Goal: Transaction & Acquisition: Purchase product/service

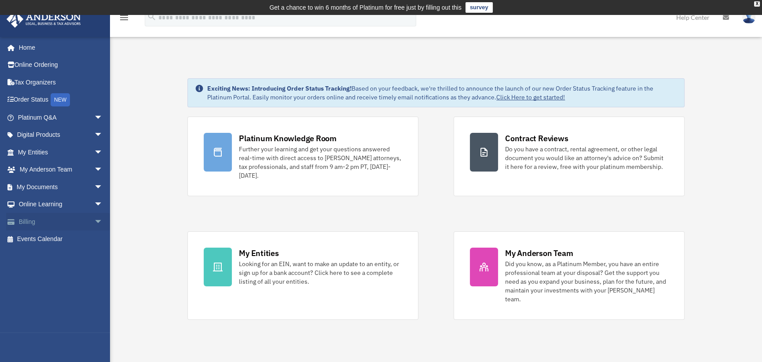
click at [94, 218] on span "arrow_drop_down" at bounding box center [103, 222] width 18 height 18
click at [59, 240] on link "$ Open Invoices" at bounding box center [64, 240] width 104 height 18
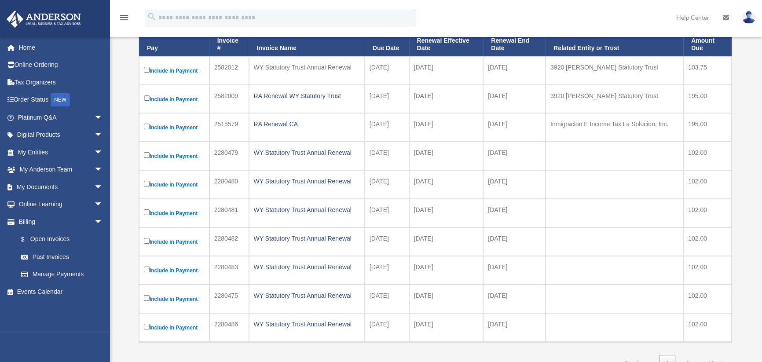
scroll to position [147, 0]
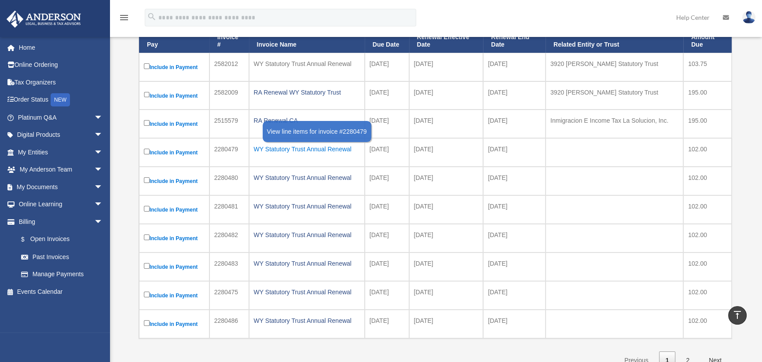
click at [305, 147] on div "WY Statutory Trust Annual Renewal" at bounding box center [307, 149] width 106 height 12
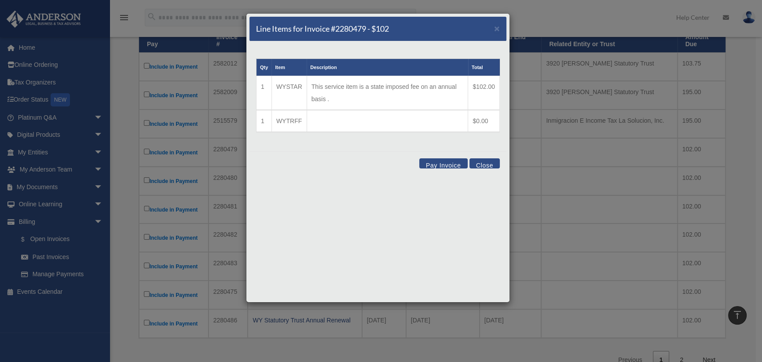
click at [489, 164] on button "Close" at bounding box center [485, 163] width 30 height 10
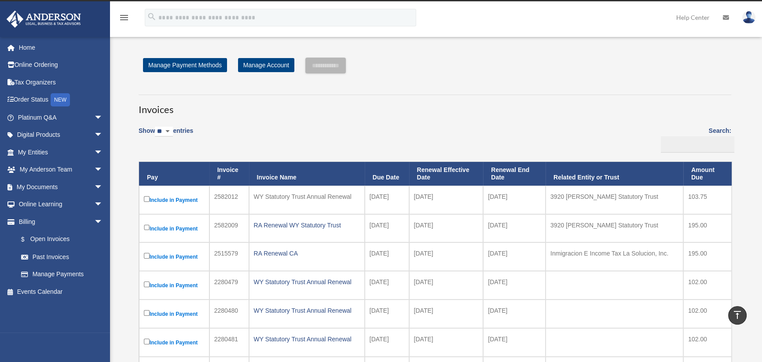
scroll to position [0, 0]
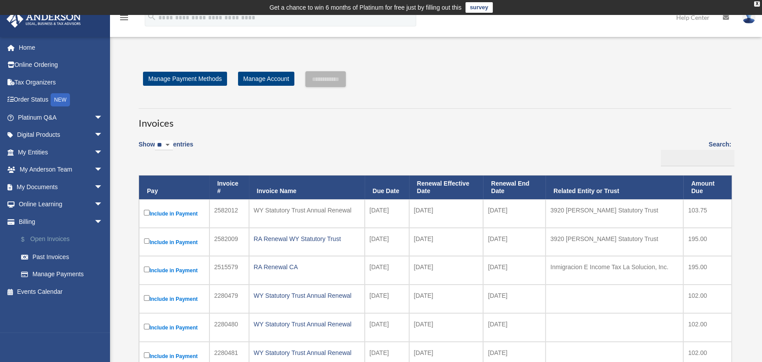
click at [49, 239] on link "$ Open Invoices" at bounding box center [64, 240] width 104 height 18
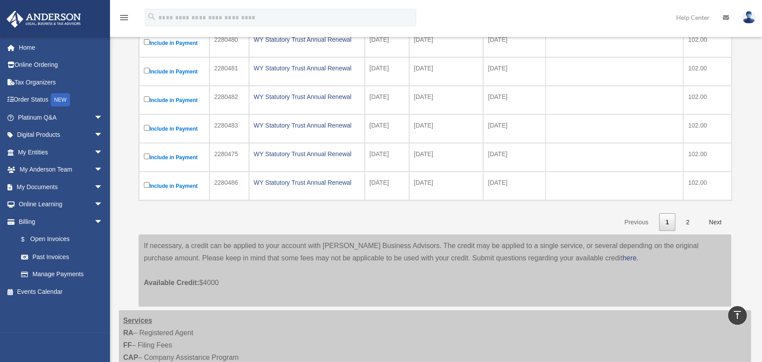
scroll to position [293, 0]
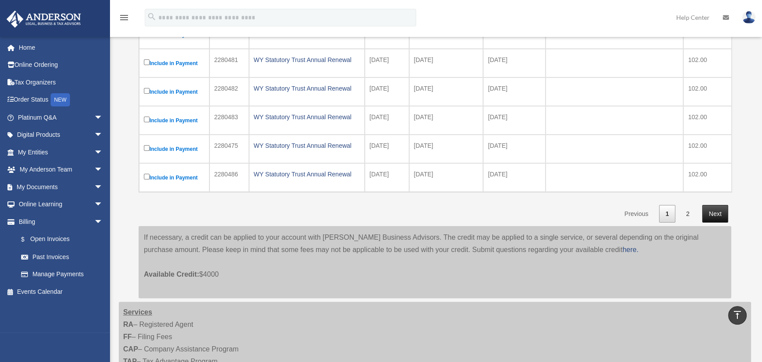
click at [719, 215] on link "Next" at bounding box center [716, 214] width 26 height 18
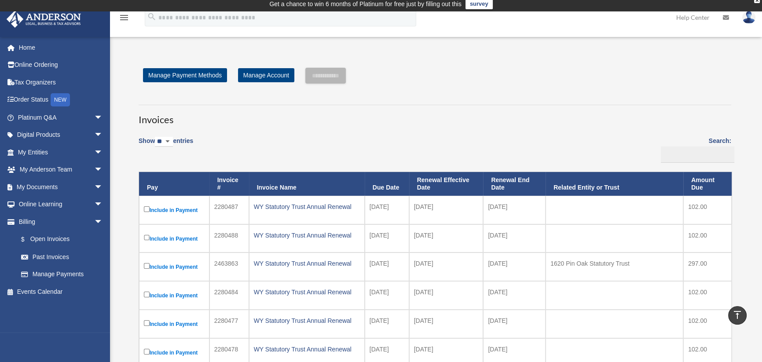
scroll to position [0, 0]
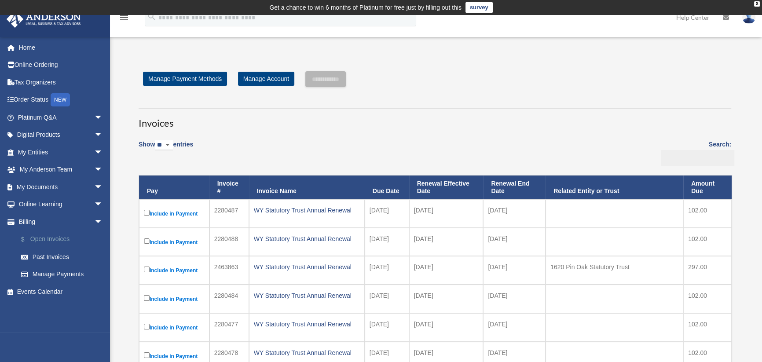
click at [55, 239] on link "$ Open Invoices" at bounding box center [64, 240] width 104 height 18
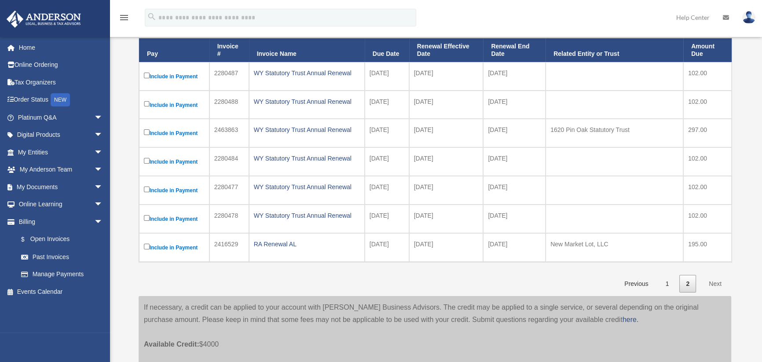
scroll to position [147, 0]
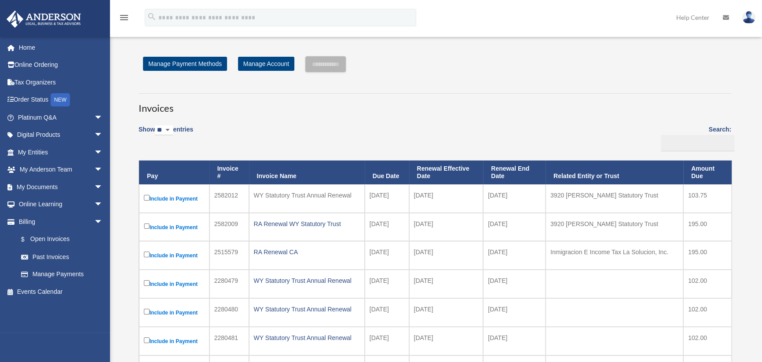
click at [645, 275] on td at bounding box center [615, 284] width 138 height 29
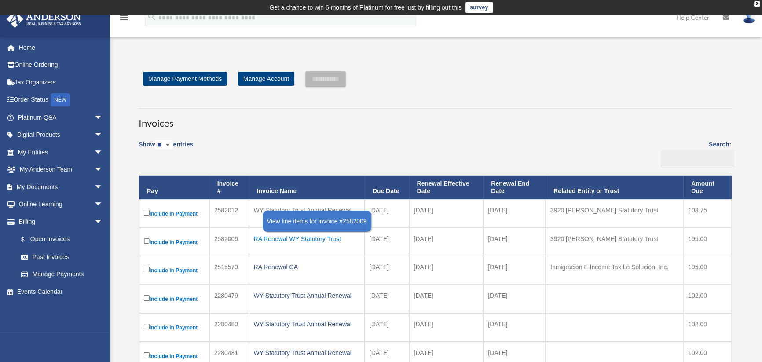
click at [305, 236] on div "RA Renewal WY Statutory Trust" at bounding box center [307, 239] width 106 height 12
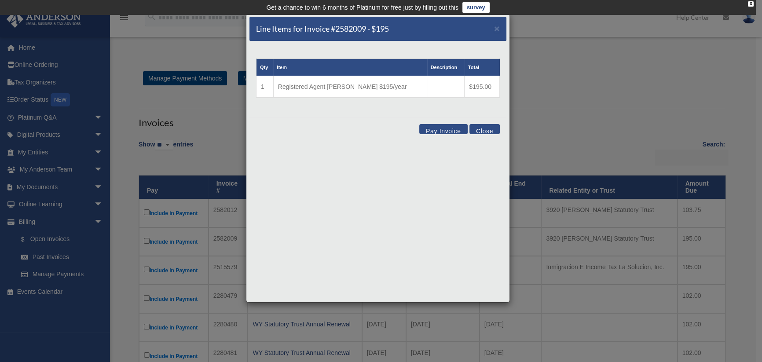
click at [442, 130] on button "Pay Invoice" at bounding box center [444, 129] width 48 height 10
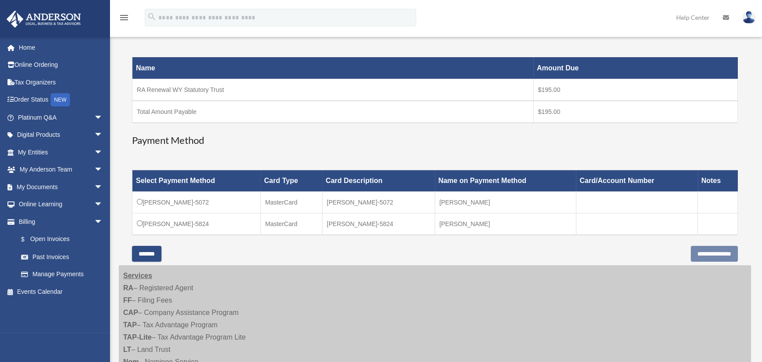
scroll to position [147, 0]
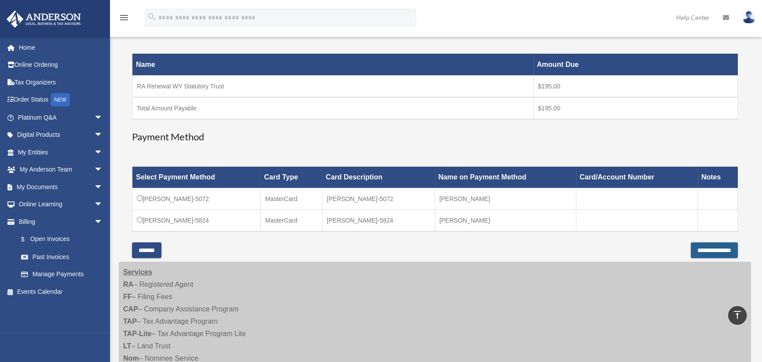
click at [703, 250] on input "**********" at bounding box center [714, 251] width 47 height 16
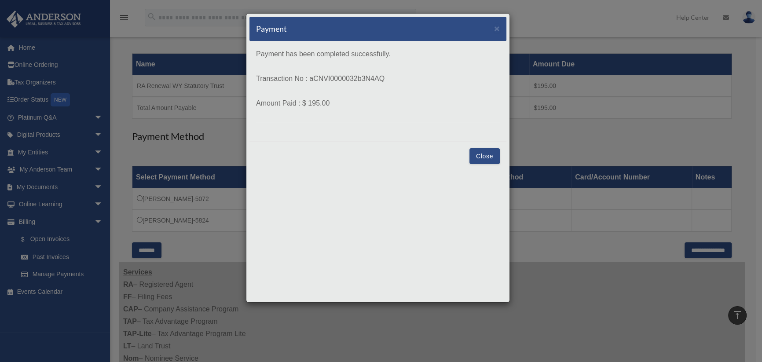
click at [491, 154] on button "Close" at bounding box center [485, 156] width 30 height 16
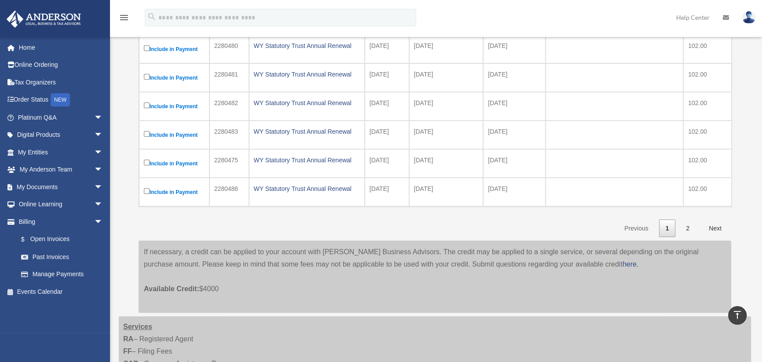
scroll to position [295, 0]
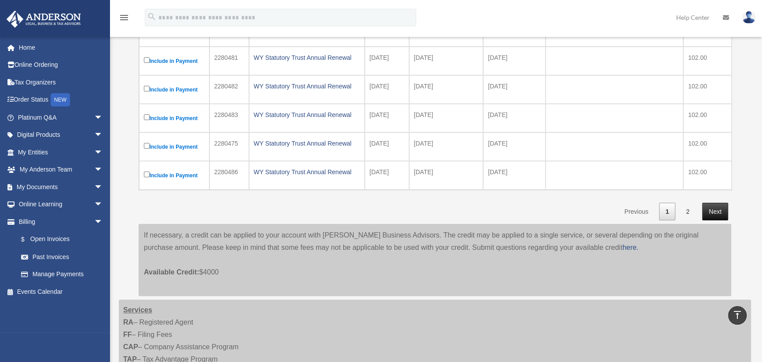
click at [719, 216] on link "Next" at bounding box center [716, 212] width 26 height 18
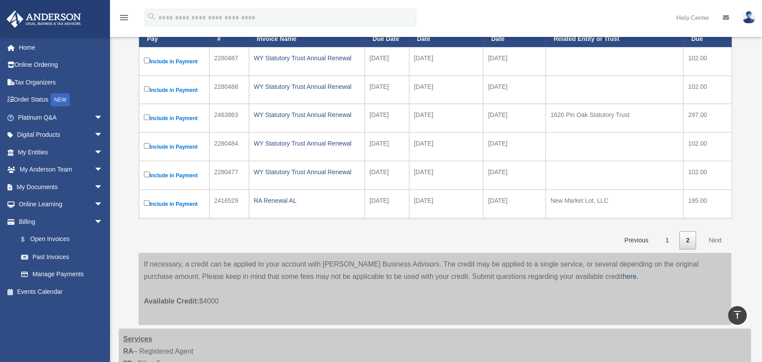
scroll to position [149, 0]
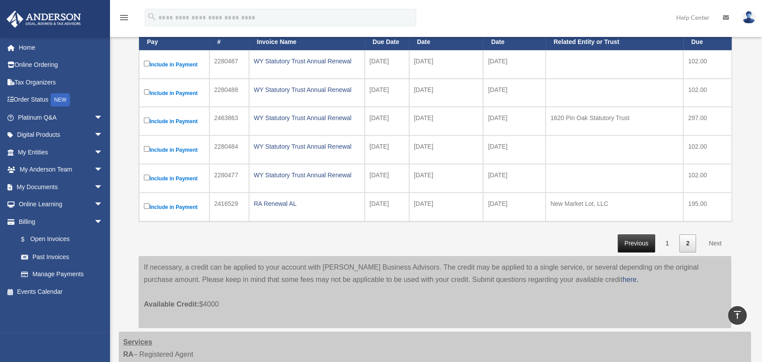
click at [631, 244] on link "Previous" at bounding box center [636, 244] width 37 height 18
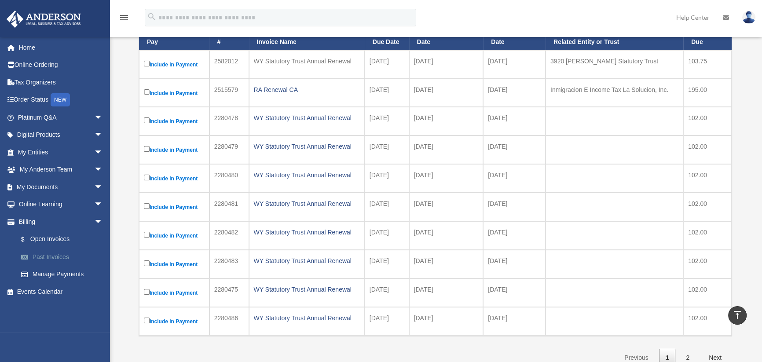
click at [48, 255] on link "Past Invoices" at bounding box center [64, 257] width 104 height 18
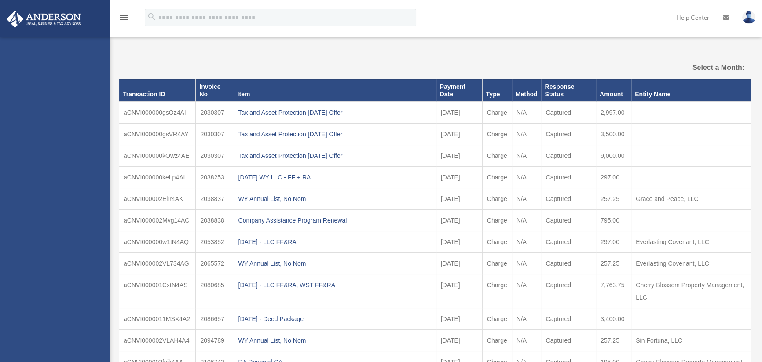
select select
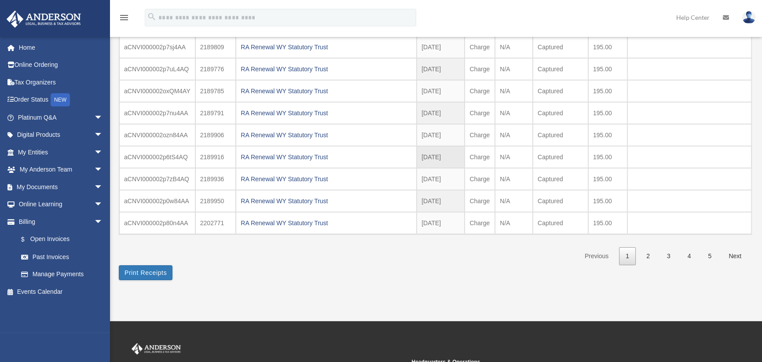
scroll to position [152, 0]
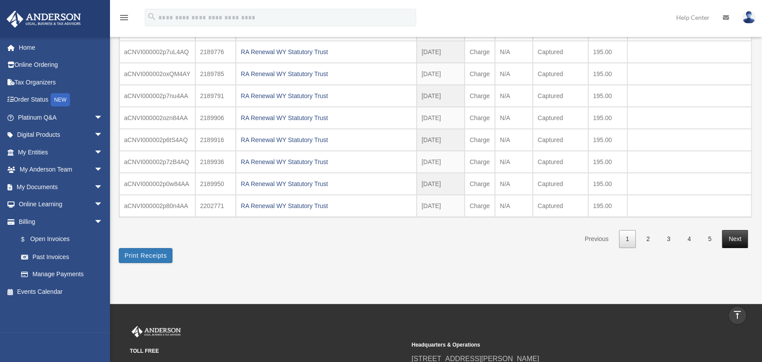
click at [740, 236] on link "Next" at bounding box center [735, 239] width 26 height 18
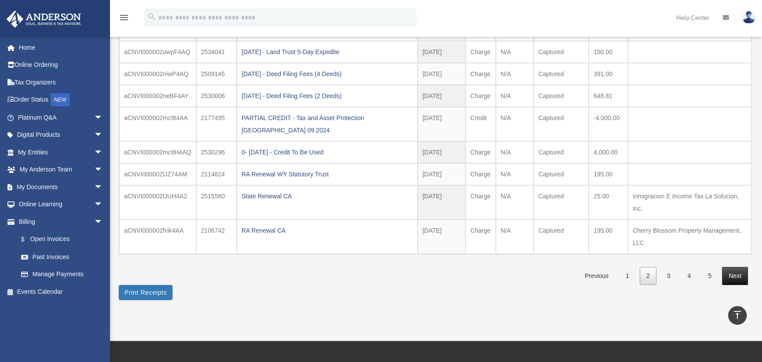
click at [738, 273] on link "Next" at bounding box center [735, 276] width 26 height 18
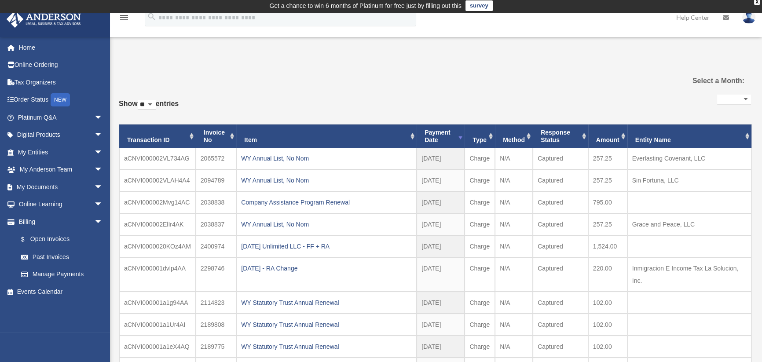
scroll to position [0, 0]
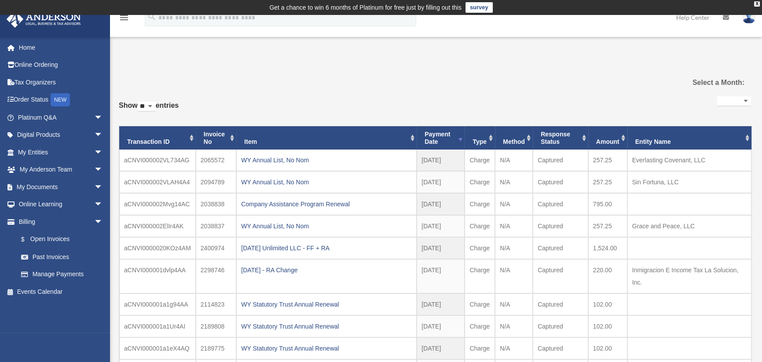
click at [749, 19] on img at bounding box center [749, 17] width 13 height 13
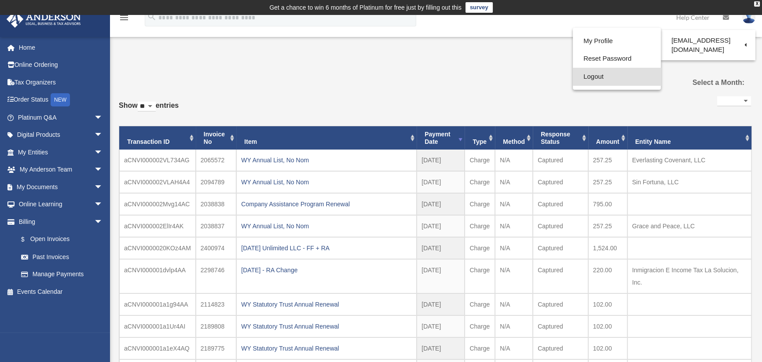
click at [593, 75] on link "Logout" at bounding box center [617, 77] width 88 height 18
